Goal: Transaction & Acquisition: Book appointment/travel/reservation

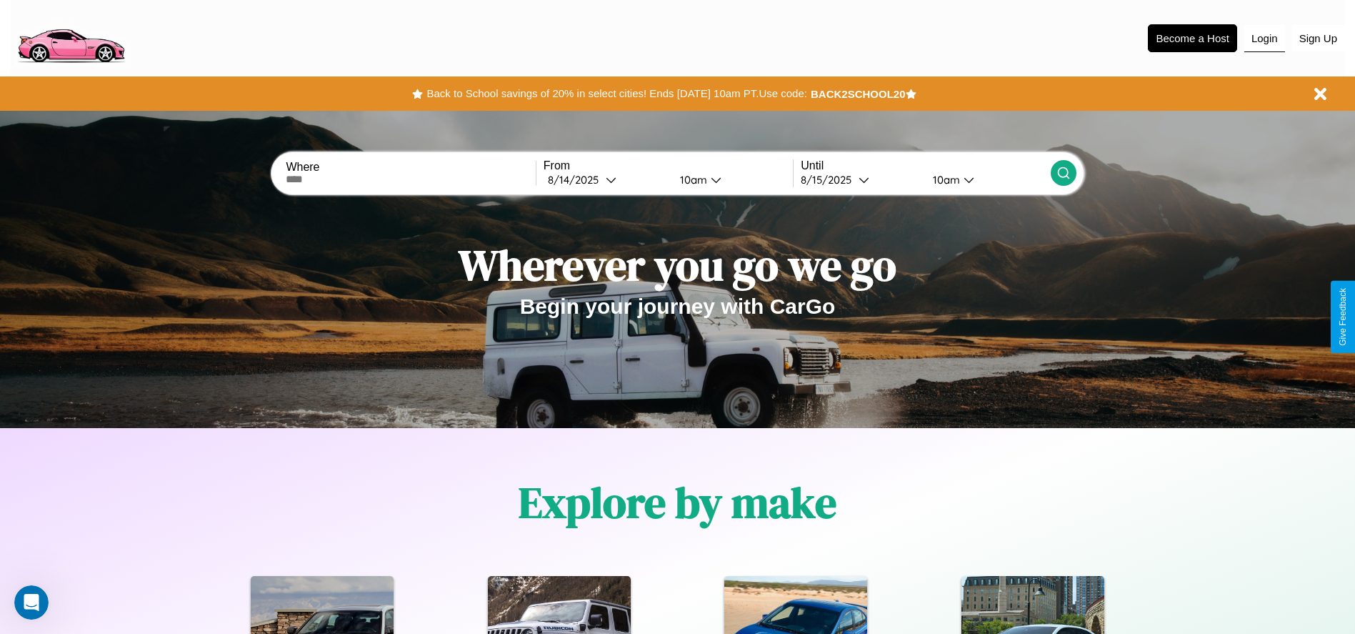
click at [1264, 38] on button "Login" at bounding box center [1264, 38] width 41 height 27
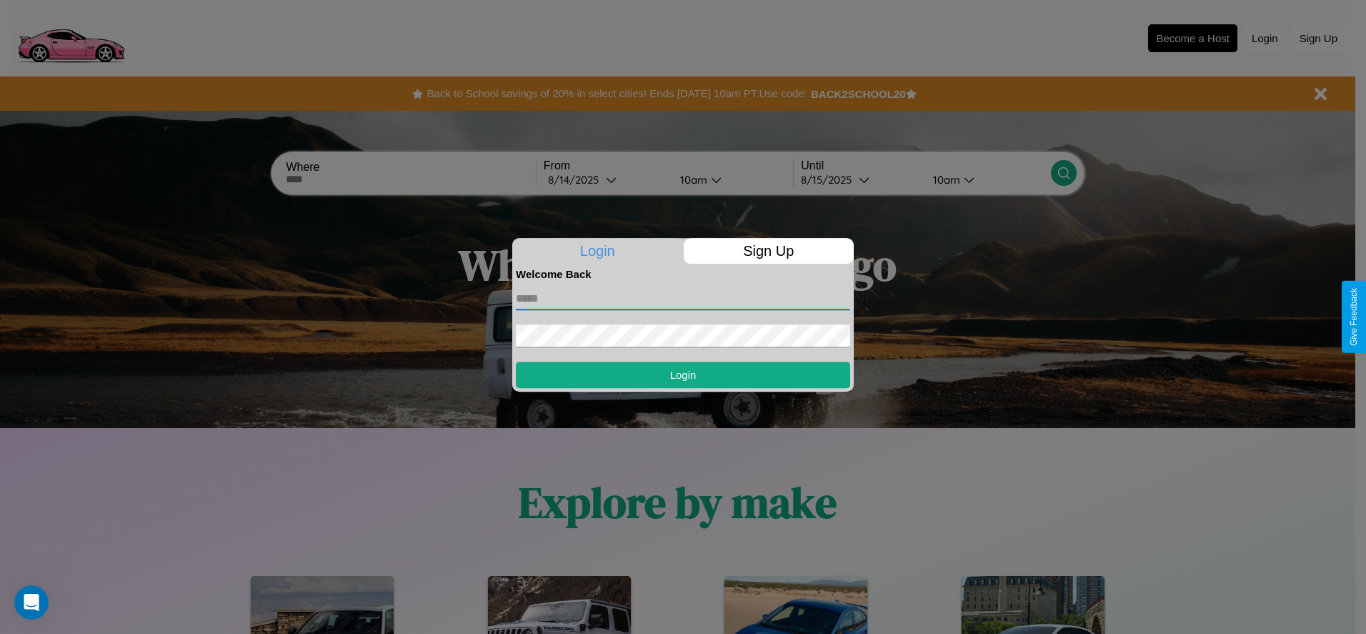
click at [683, 298] on input "text" at bounding box center [683, 298] width 334 height 23
type input "**********"
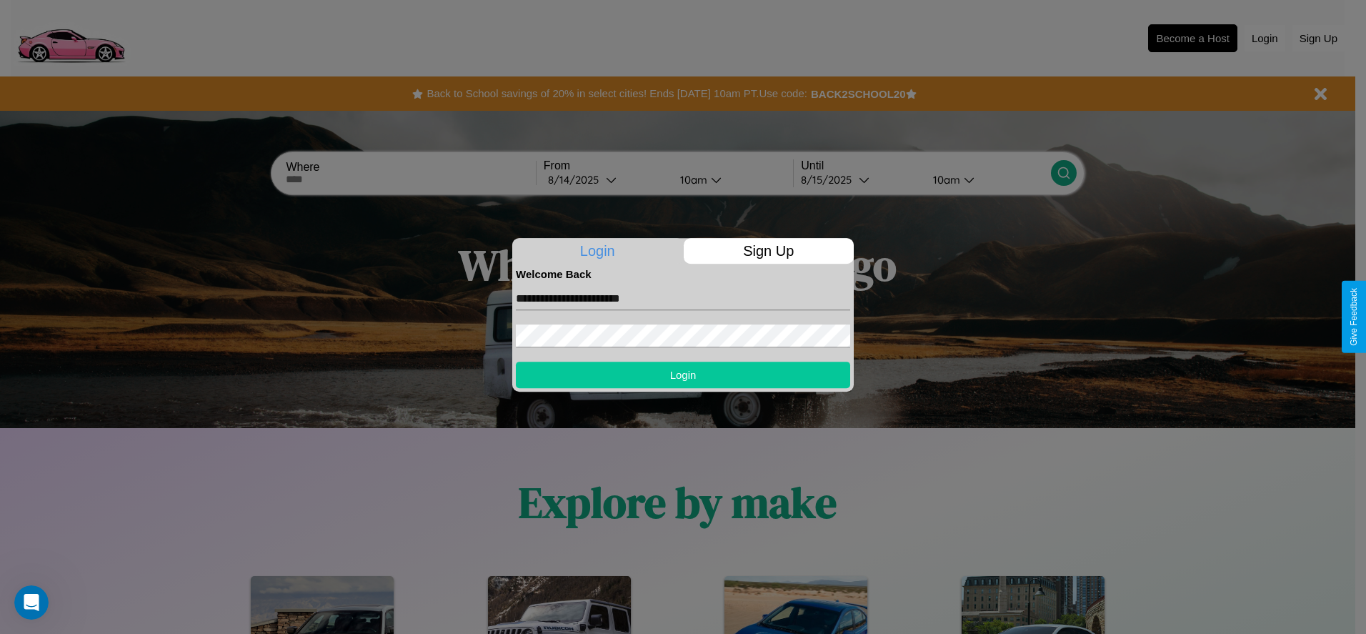
click at [683, 374] on button "Login" at bounding box center [683, 374] width 334 height 26
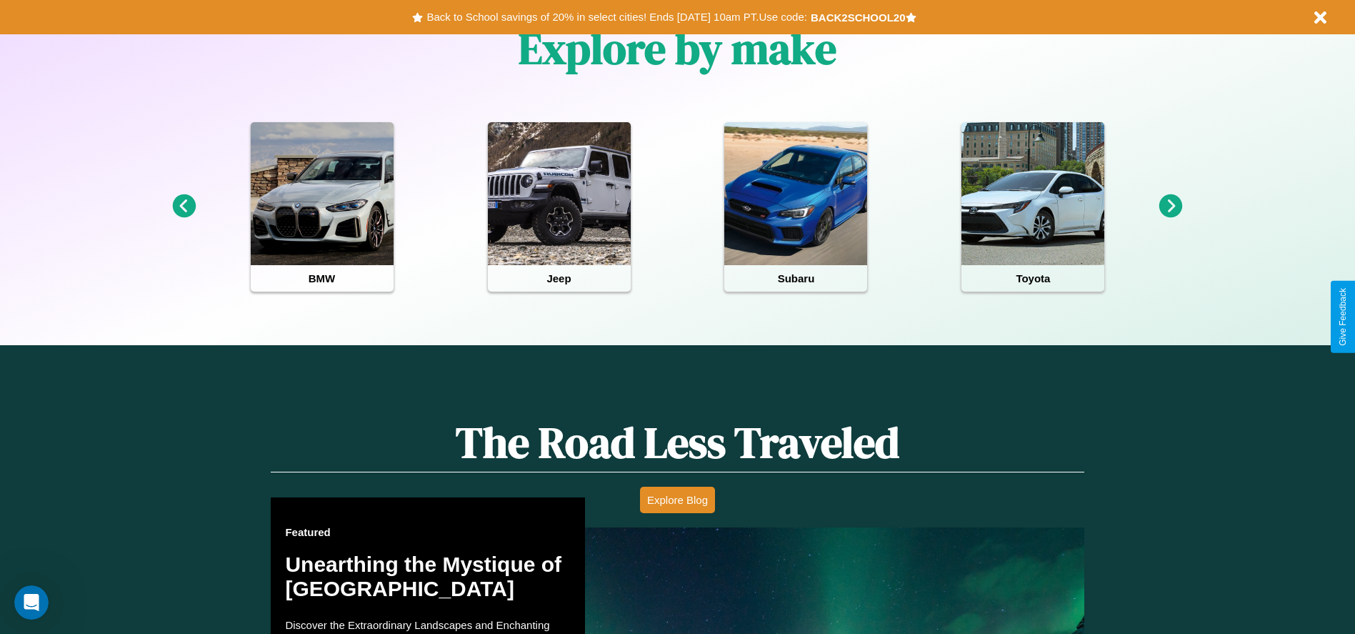
scroll to position [816, 0]
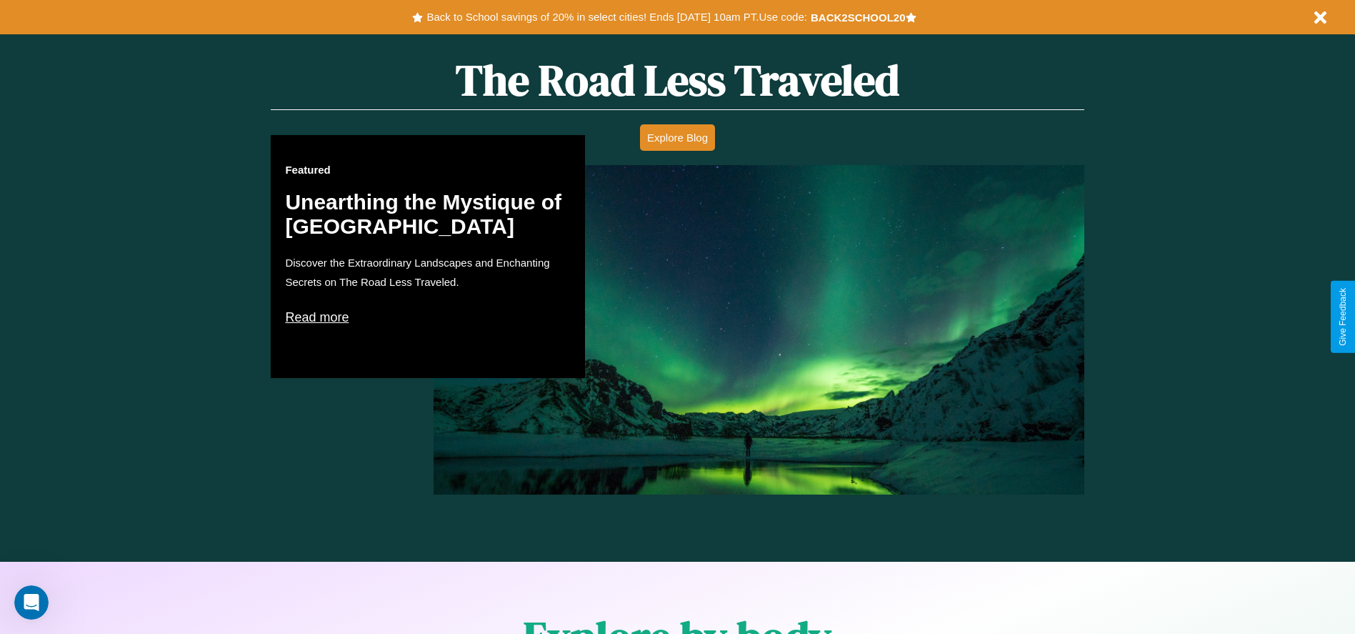
click at [428, 316] on p "Read more" at bounding box center [428, 317] width 286 height 23
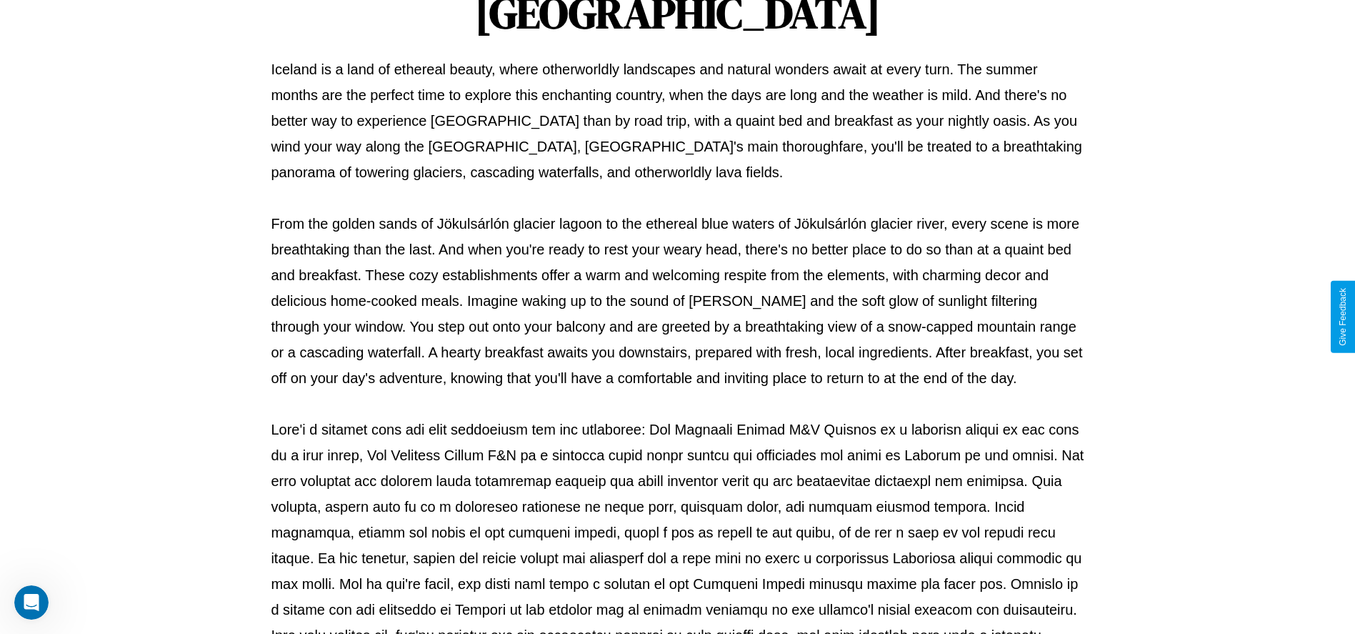
scroll to position [474, 0]
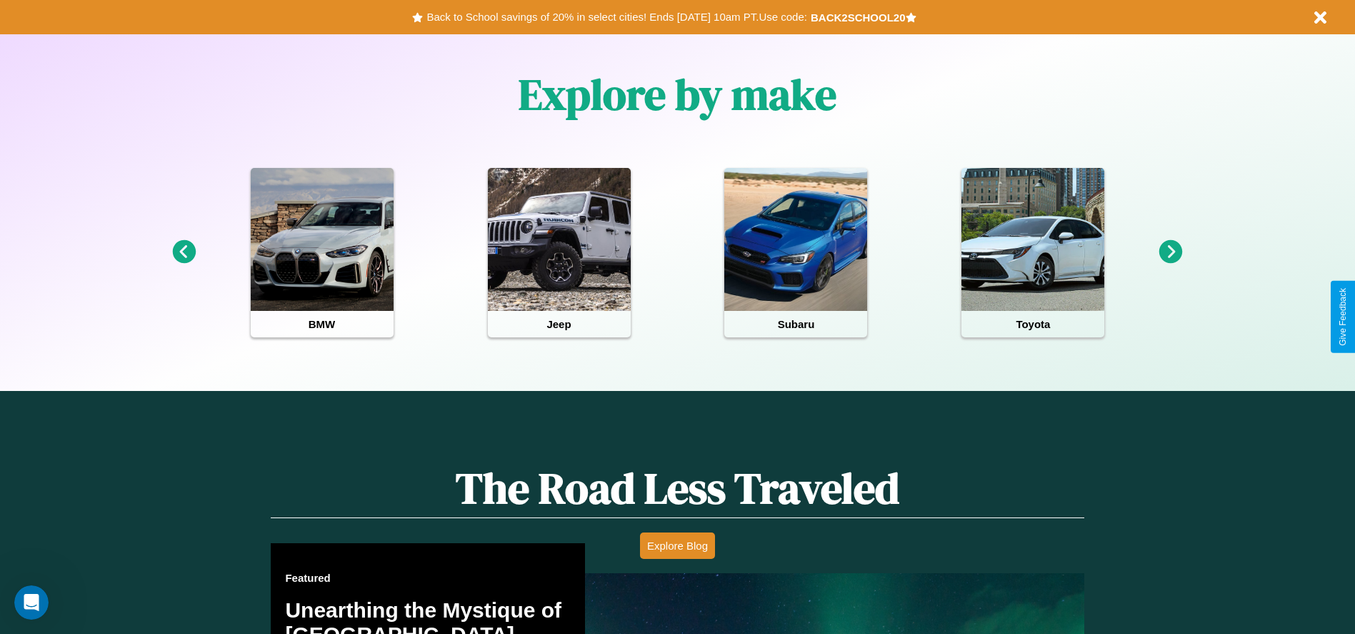
scroll to position [296, 0]
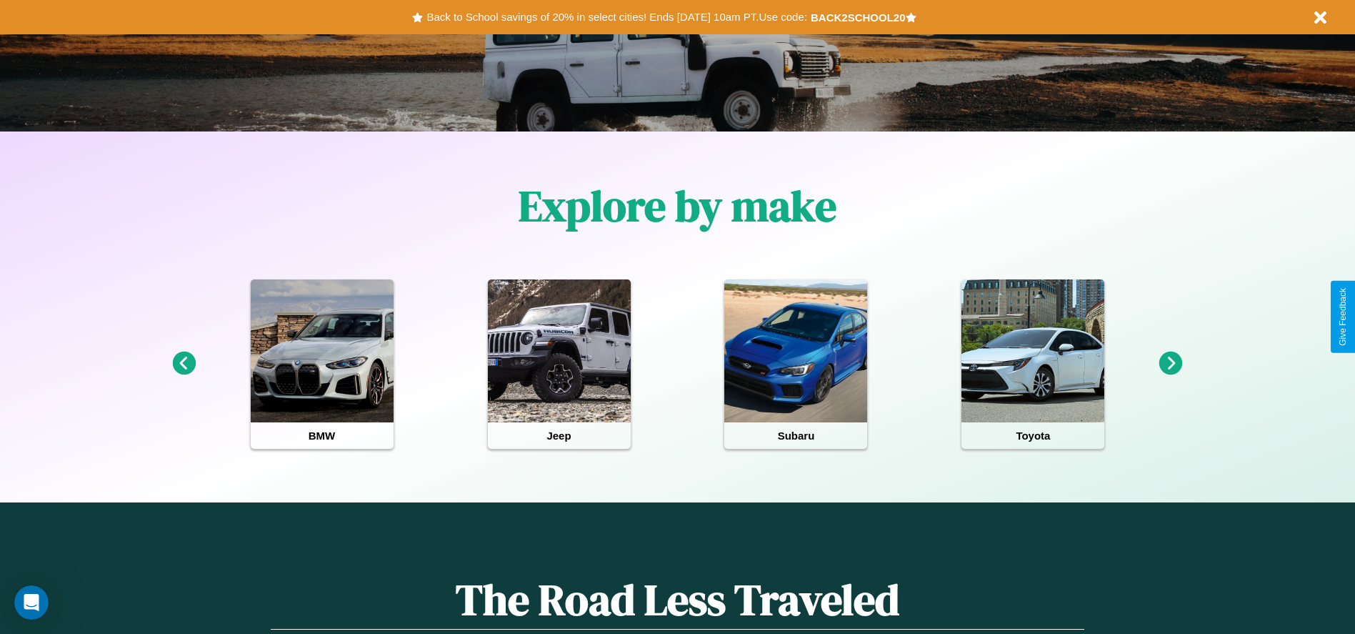
click at [184, 364] on icon at bounding box center [184, 363] width 24 height 24
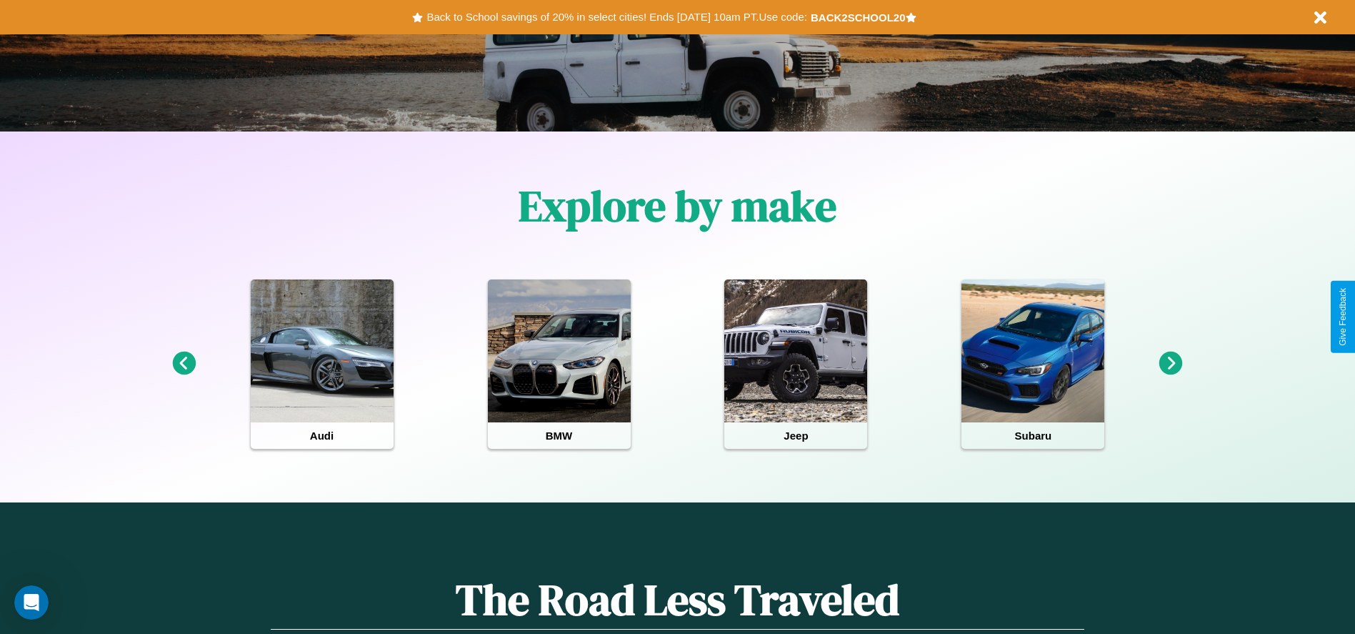
click at [184, 364] on icon at bounding box center [184, 363] width 24 height 24
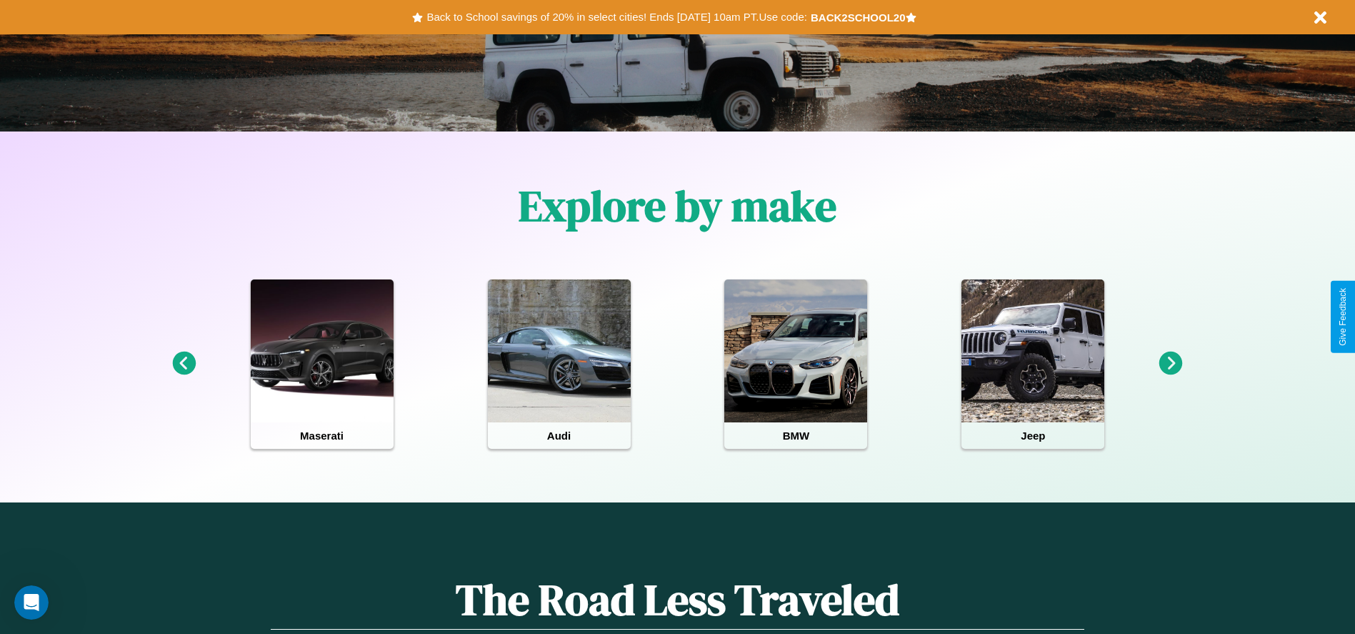
click at [1171, 364] on icon at bounding box center [1171, 363] width 24 height 24
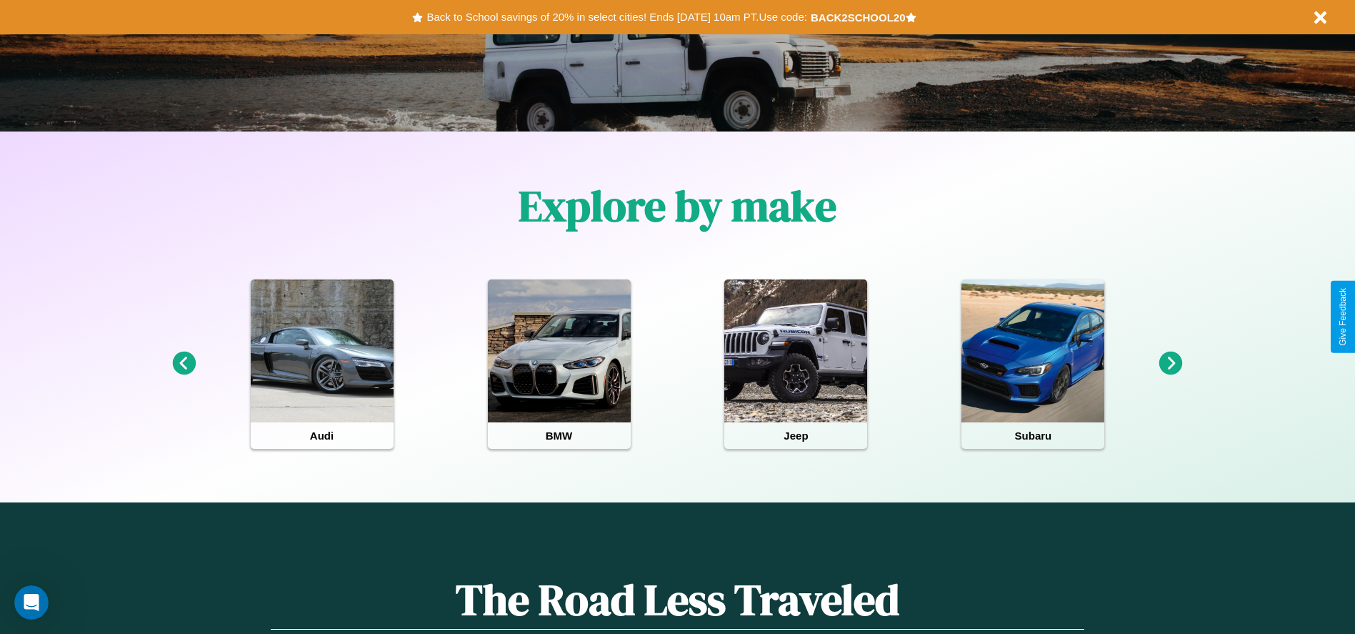
click at [1171, 364] on icon at bounding box center [1171, 363] width 24 height 24
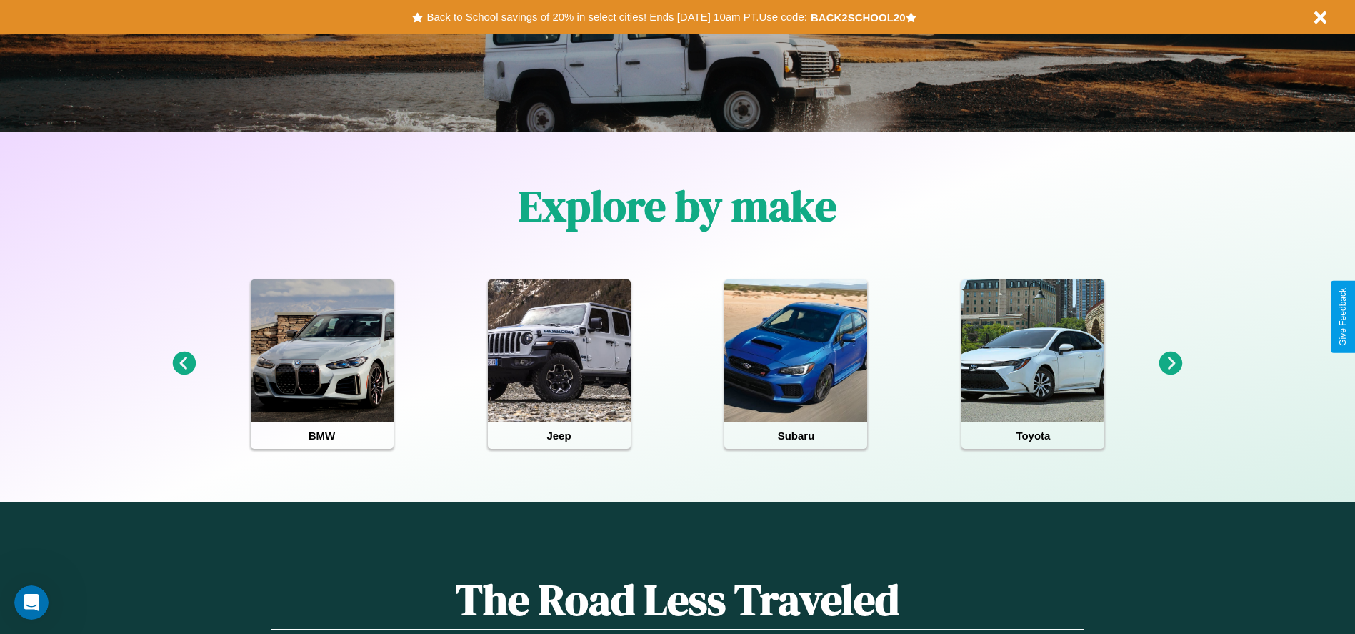
click at [1171, 364] on icon at bounding box center [1171, 363] width 24 height 24
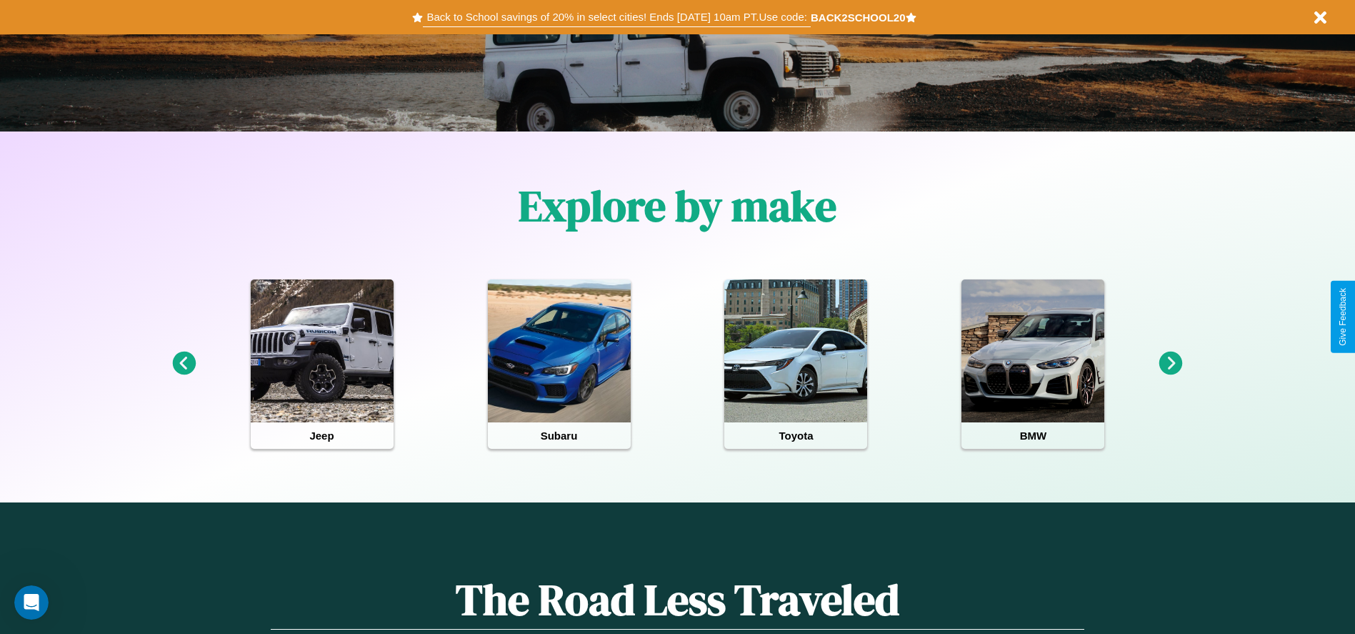
click at [616, 17] on button "Back to School savings of 20% in select cities! Ends [DATE] 10am PT. Use code:" at bounding box center [616, 17] width 387 height 20
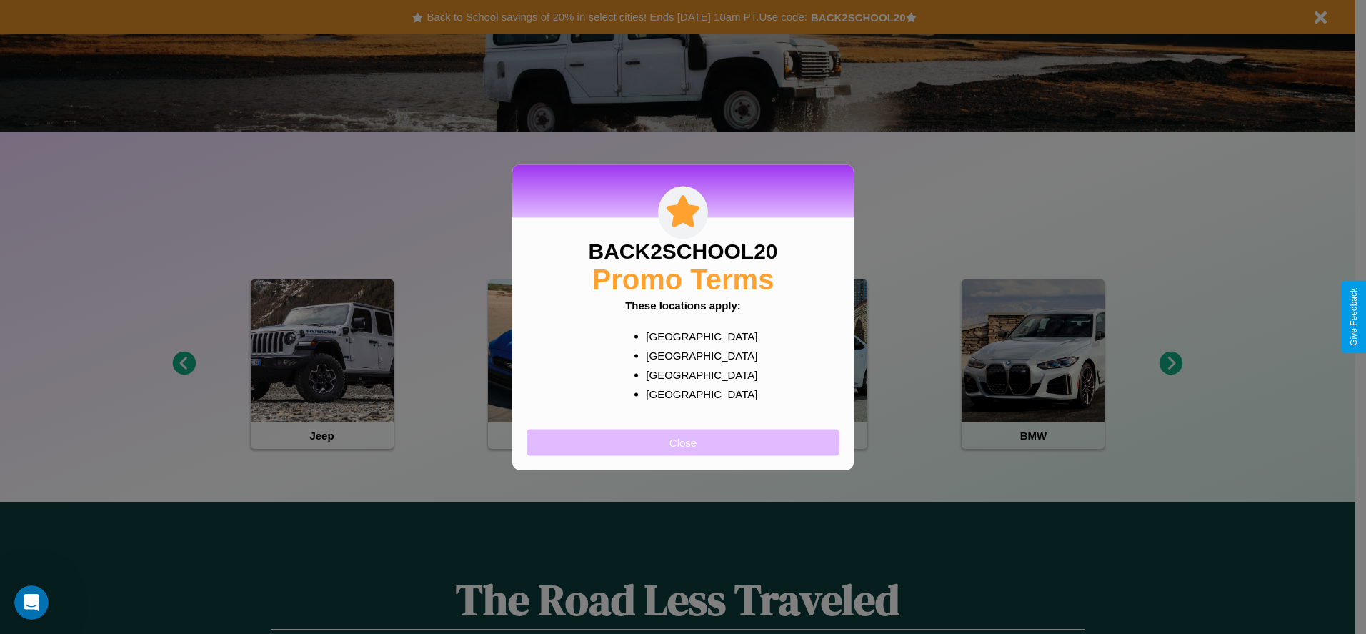
click at [683, 441] on button "Close" at bounding box center [682, 442] width 313 height 26
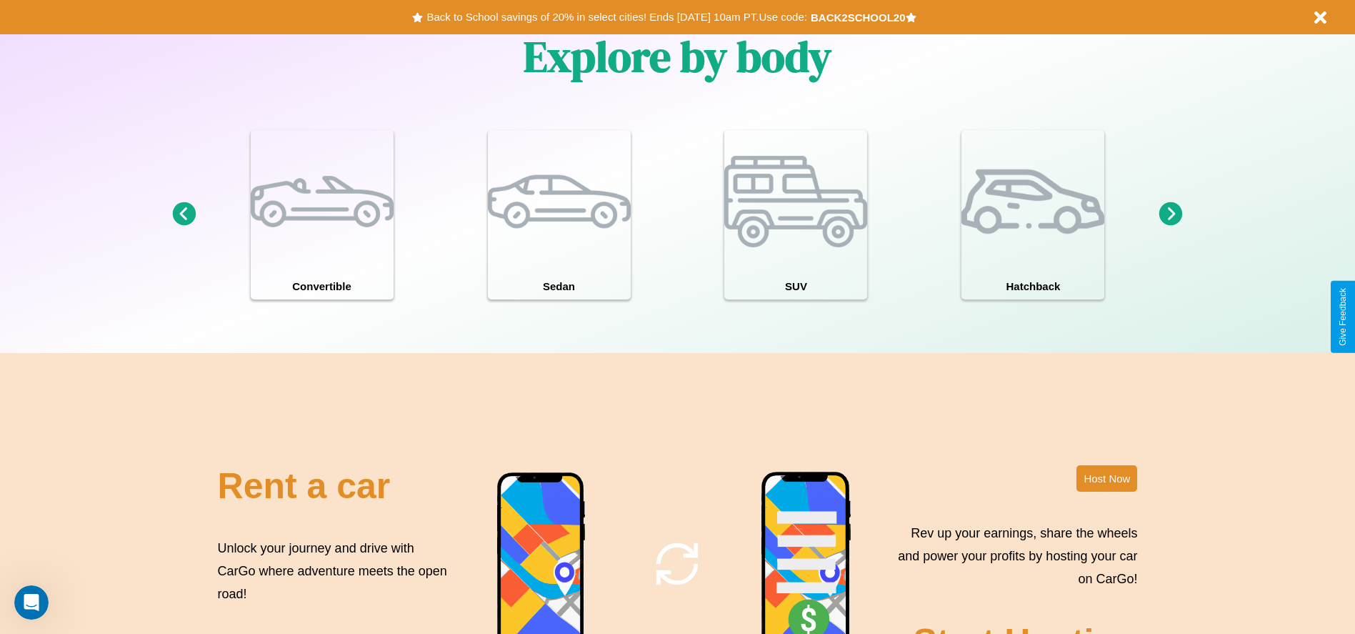
scroll to position [1728, 0]
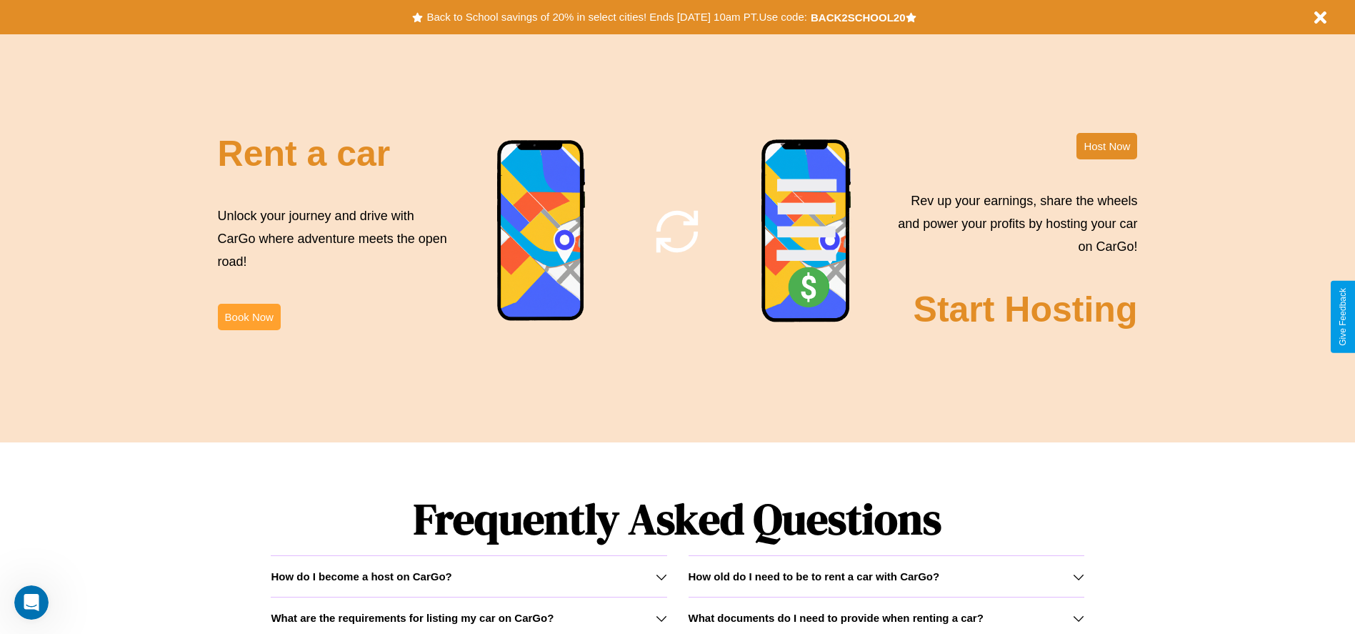
click at [249, 316] on button "Book Now" at bounding box center [249, 317] width 63 height 26
